Goal: Task Accomplishment & Management: Manage account settings

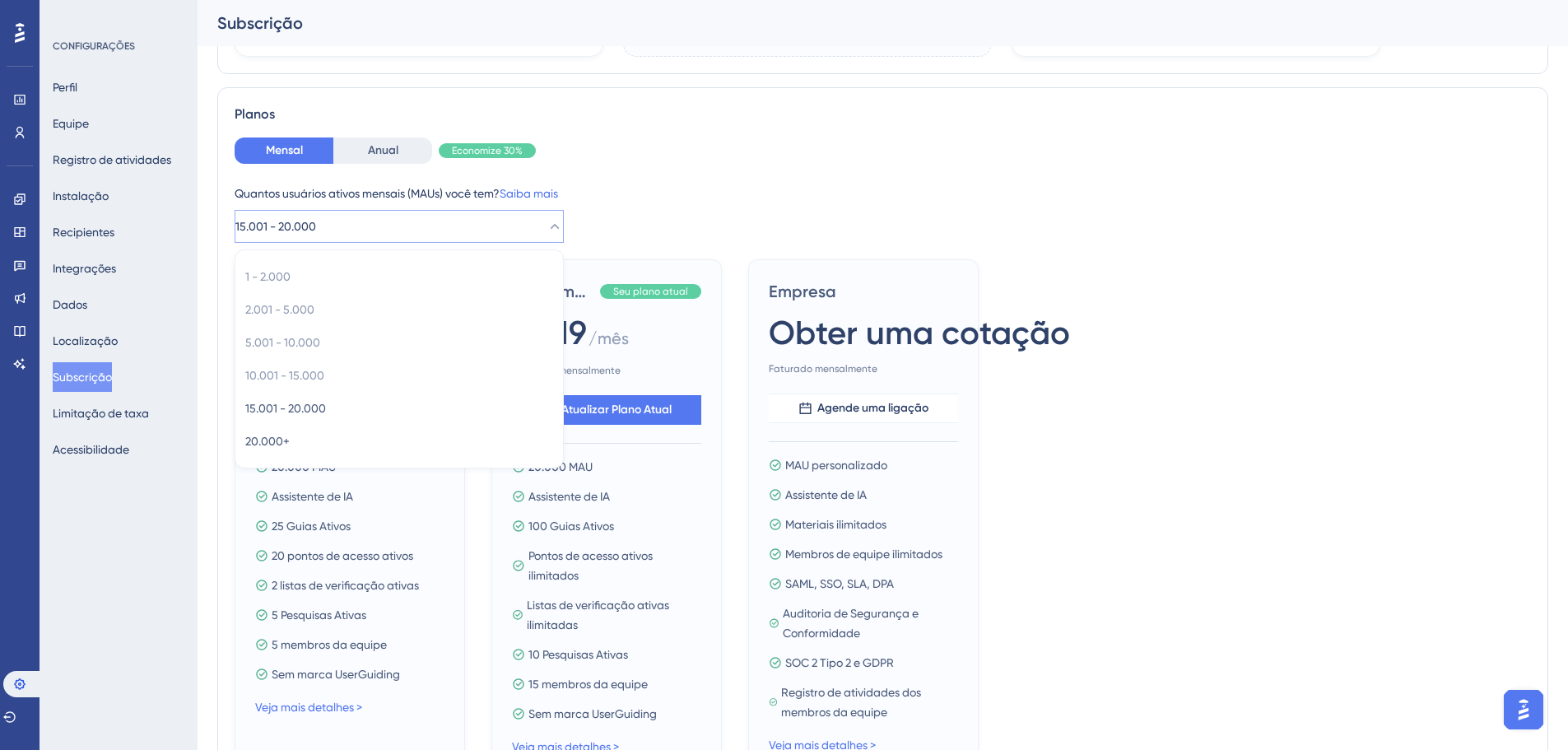
click at [776, 191] on div "Quantos usuários ativos mensais (MAUs) você tem? Saiba mais" at bounding box center [883, 193] width 1297 height 19
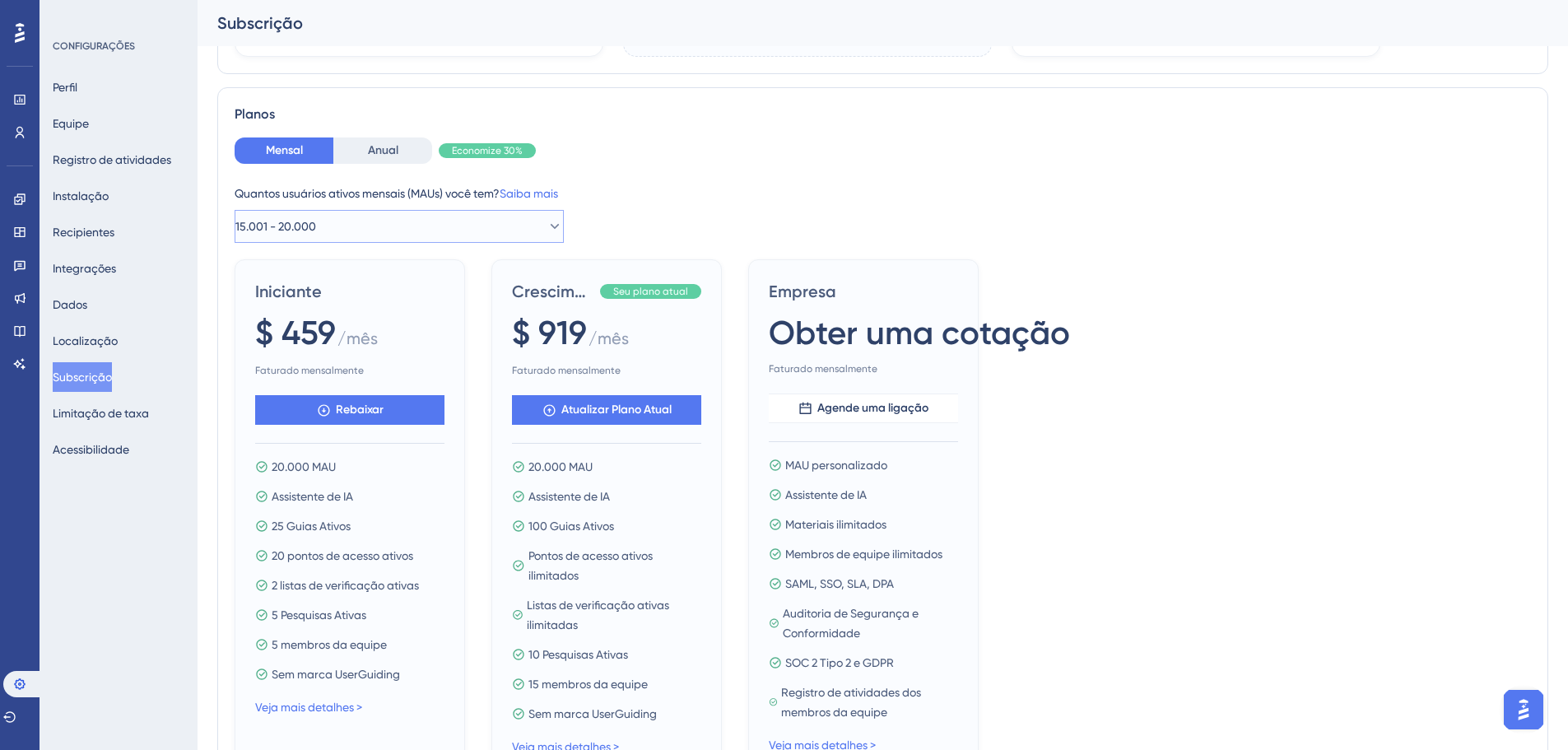
click at [476, 217] on button "15.001 - 20.000" at bounding box center [399, 226] width 330 height 33
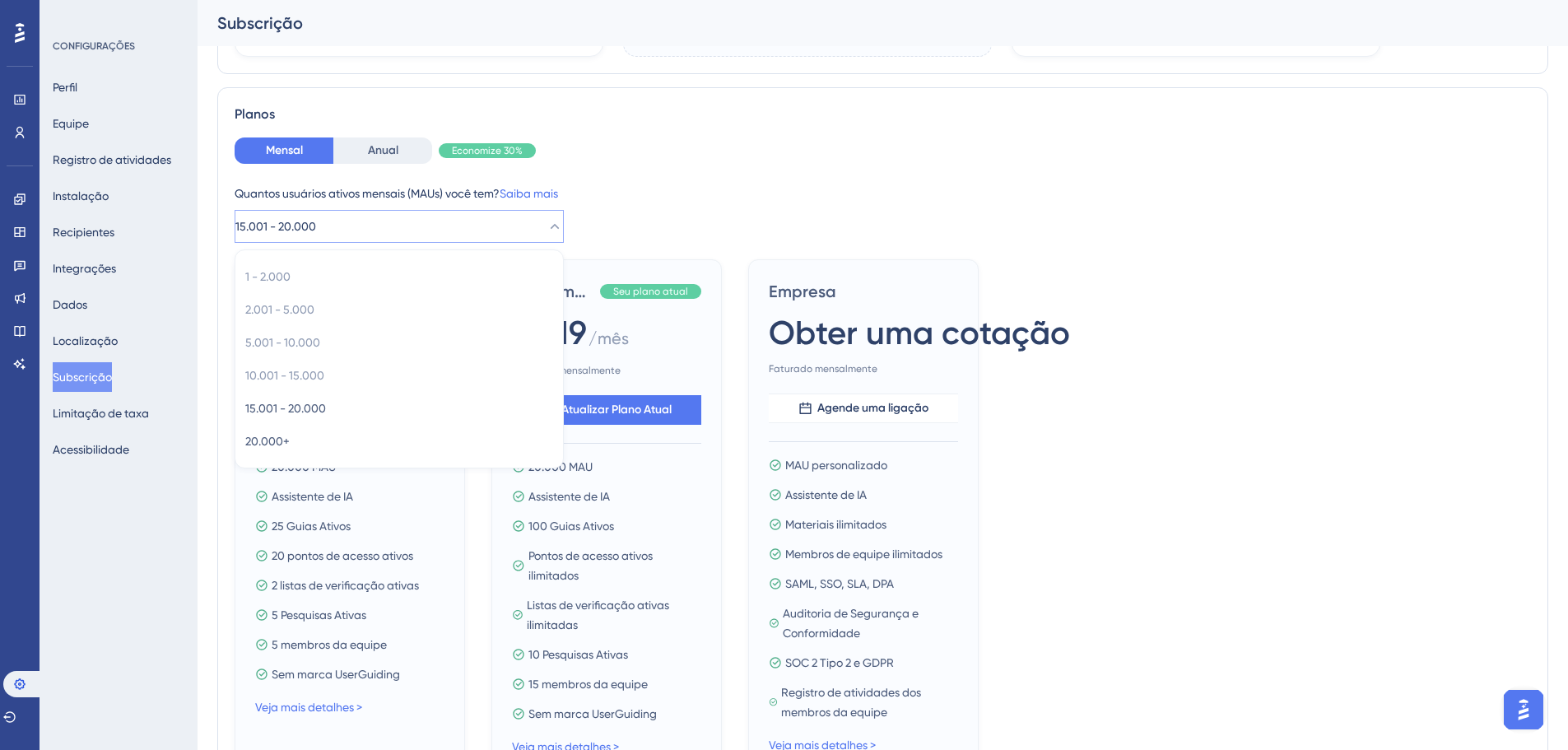
click at [799, 184] on div "Quantos usuários ativos mensais (MAUs) você tem? Saiba mais" at bounding box center [883, 193] width 1297 height 19
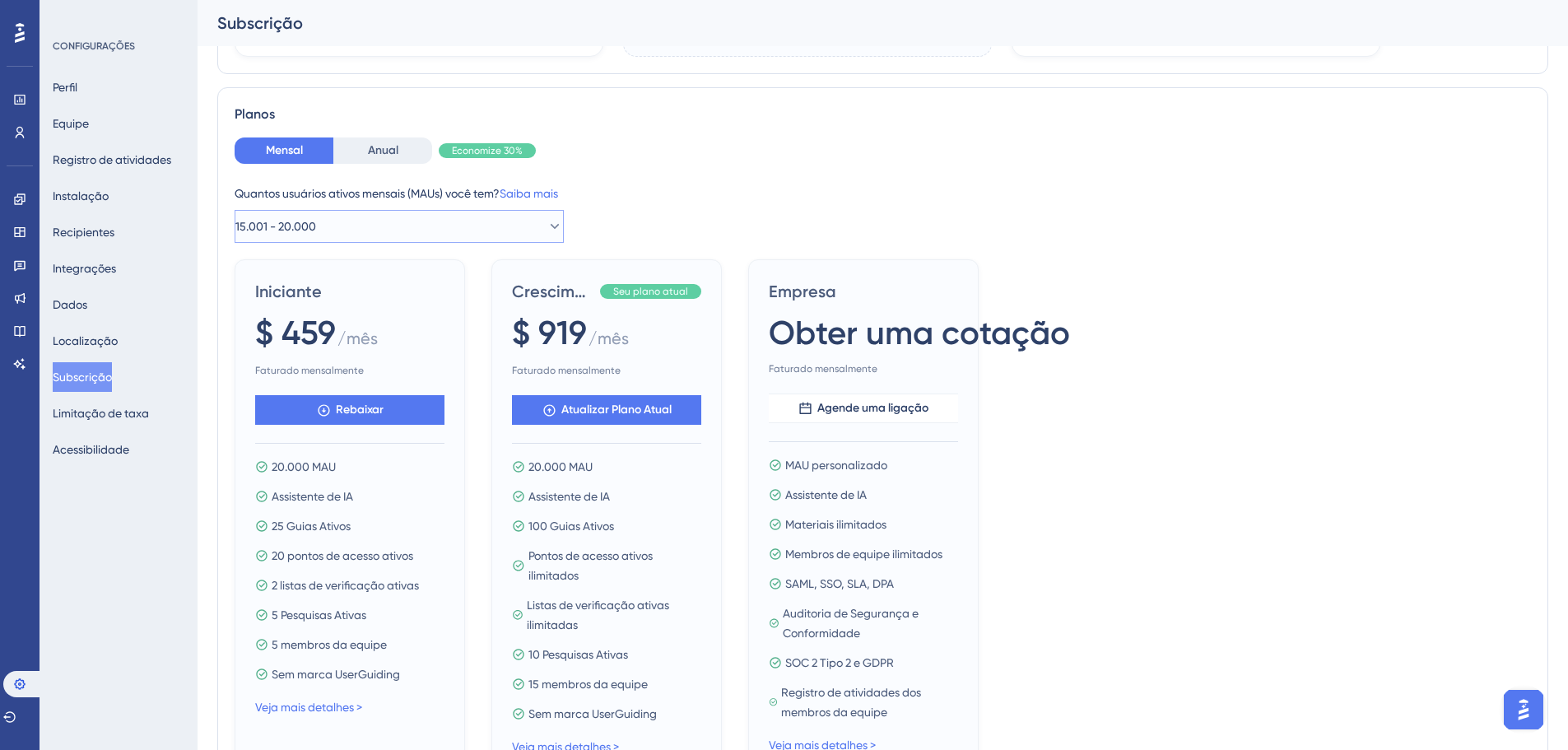
click at [357, 227] on button "15.001 - 20.000" at bounding box center [399, 226] width 330 height 33
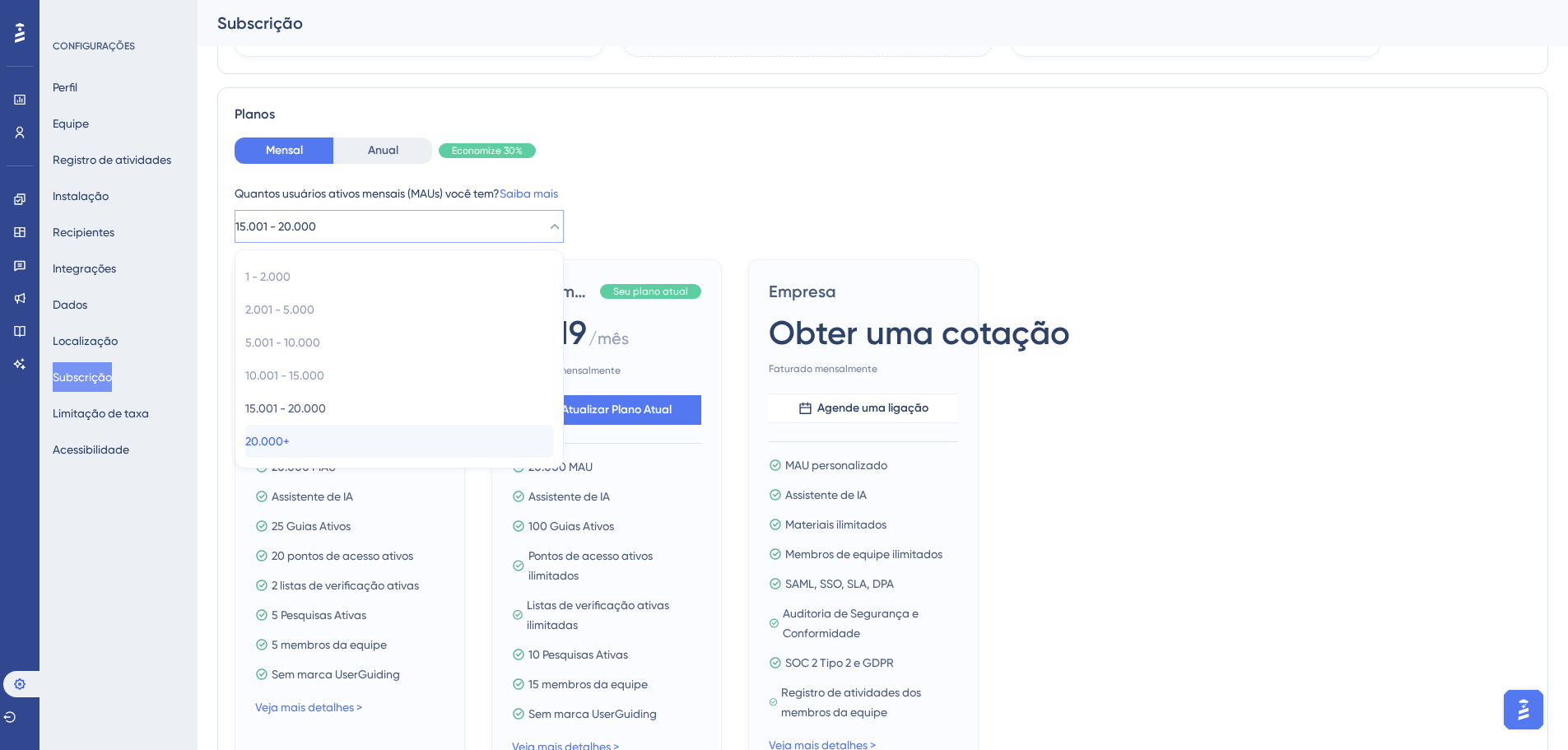
click at [319, 436] on div "20.000+ 20.000+" at bounding box center [399, 441] width 308 height 33
click at [295, 441] on div "Iniciante $ 459 / mês Faturado mensalmente Rebaixar 20.000 MAU Assistente de IA…" at bounding box center [350, 518] width 230 height 518
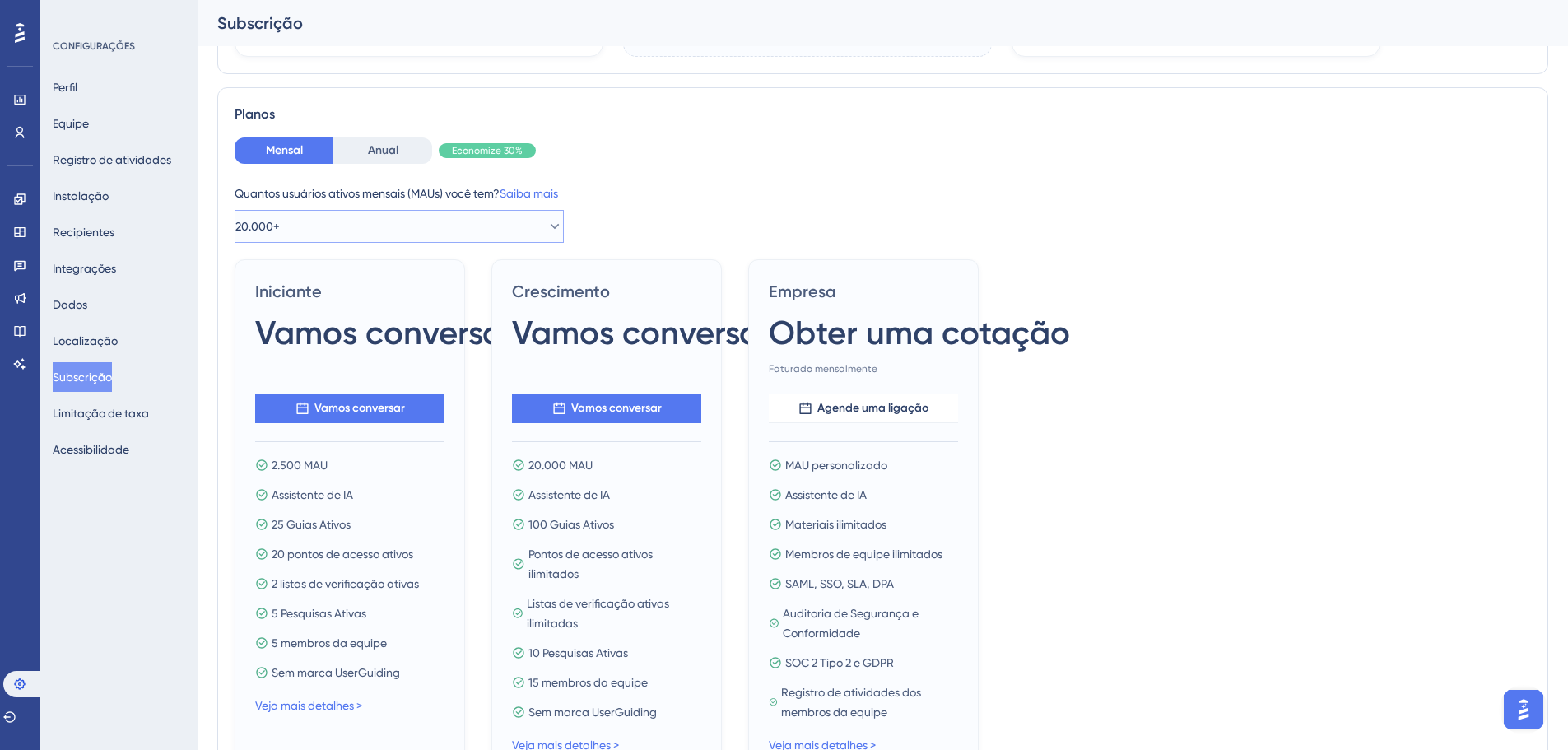
click at [324, 239] on button "20.000+" at bounding box center [399, 226] width 330 height 33
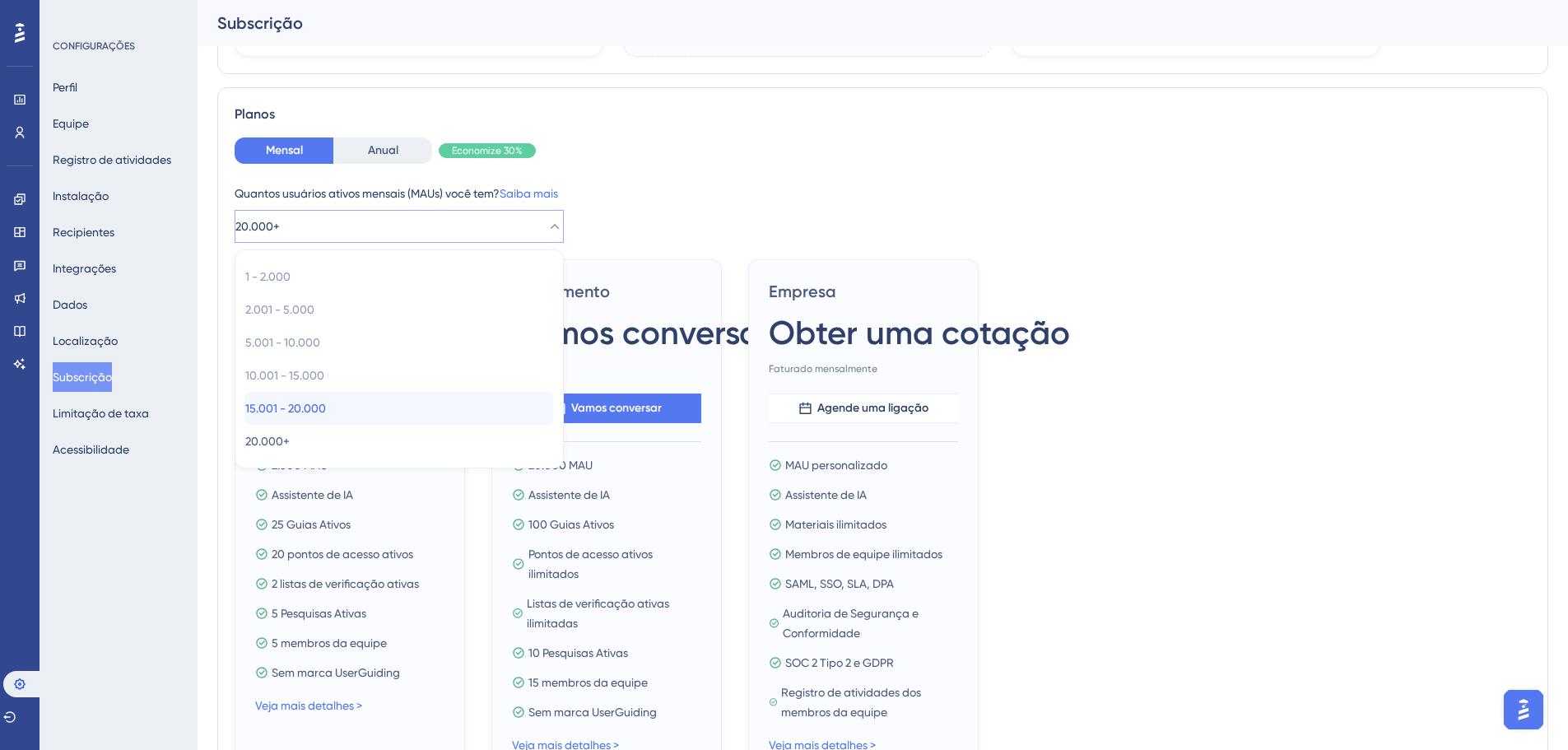
click at [324, 404] on font "15.001 - 20.000" at bounding box center [285, 408] width 80 height 14
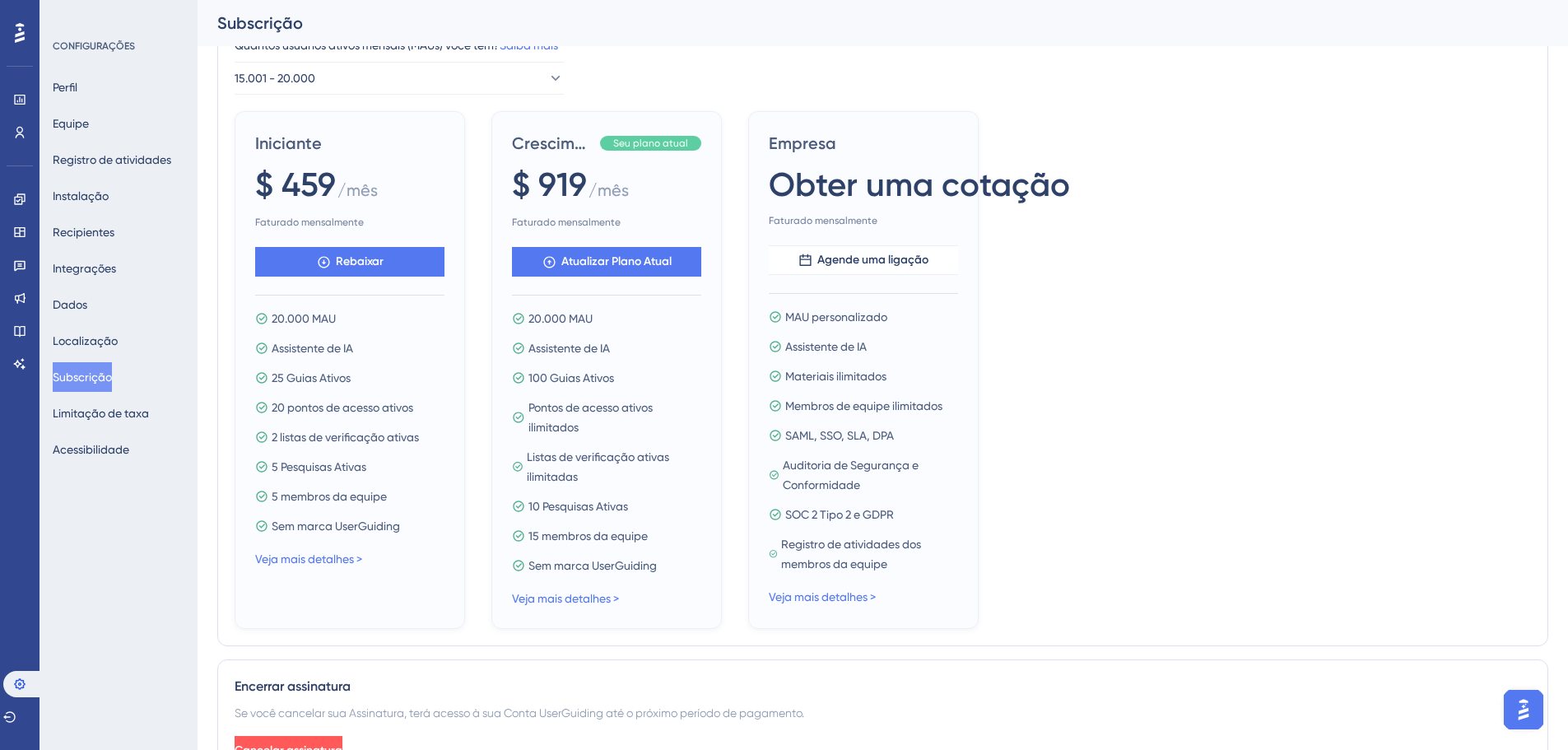
scroll to position [475, 0]
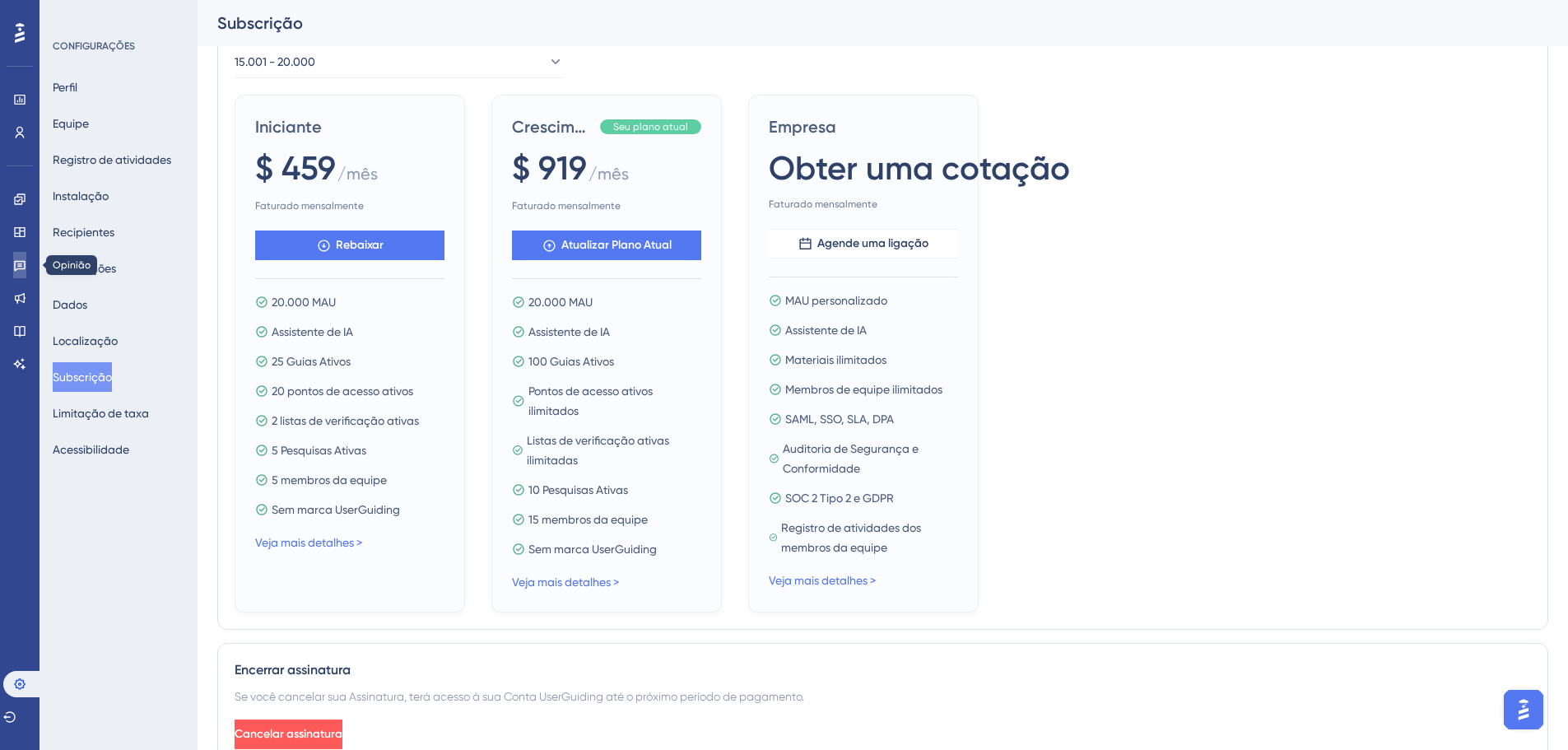
click at [19, 257] on link at bounding box center [20, 264] width 14 height 26
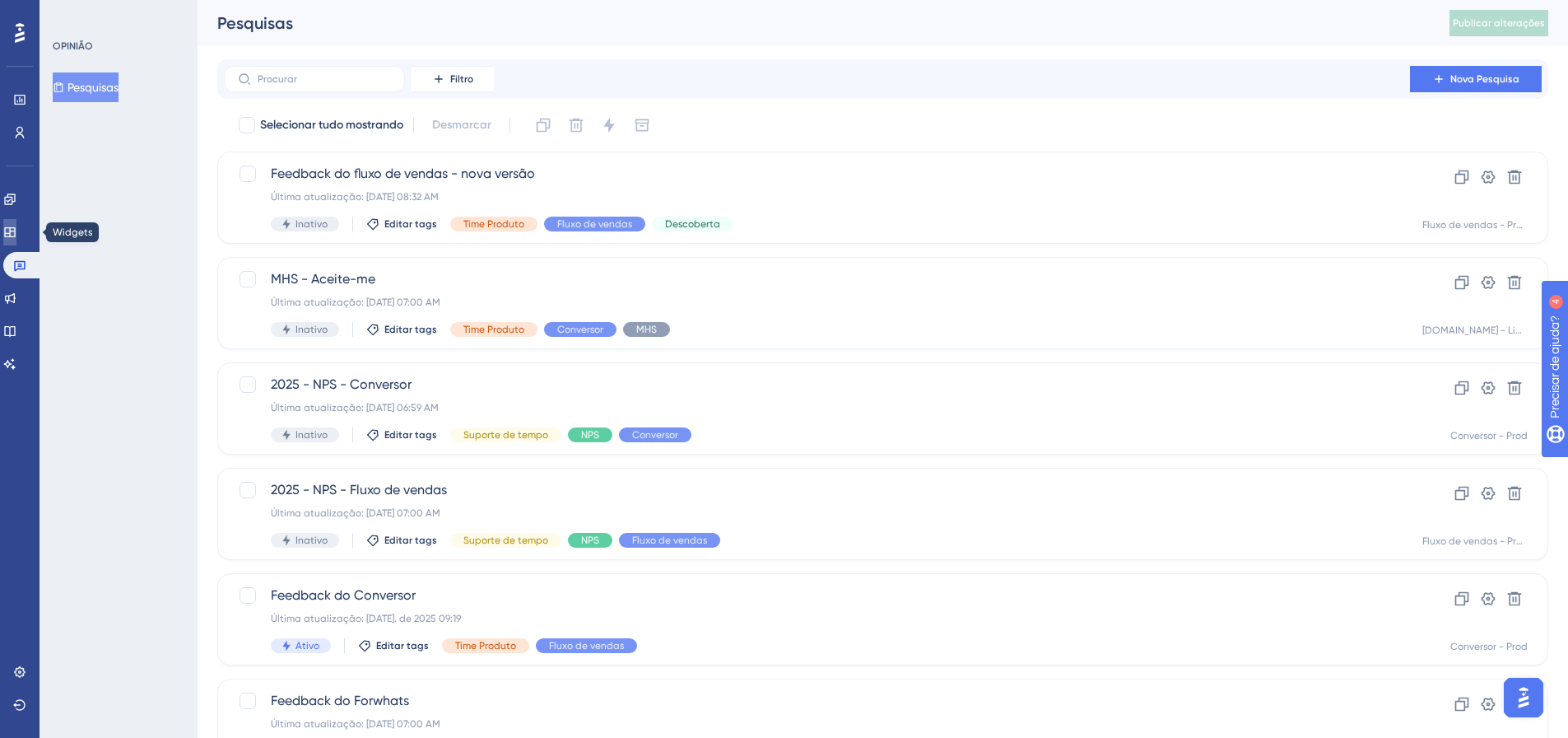
click at [16, 236] on link at bounding box center [10, 232] width 14 height 26
